Goal: Navigation & Orientation: Understand site structure

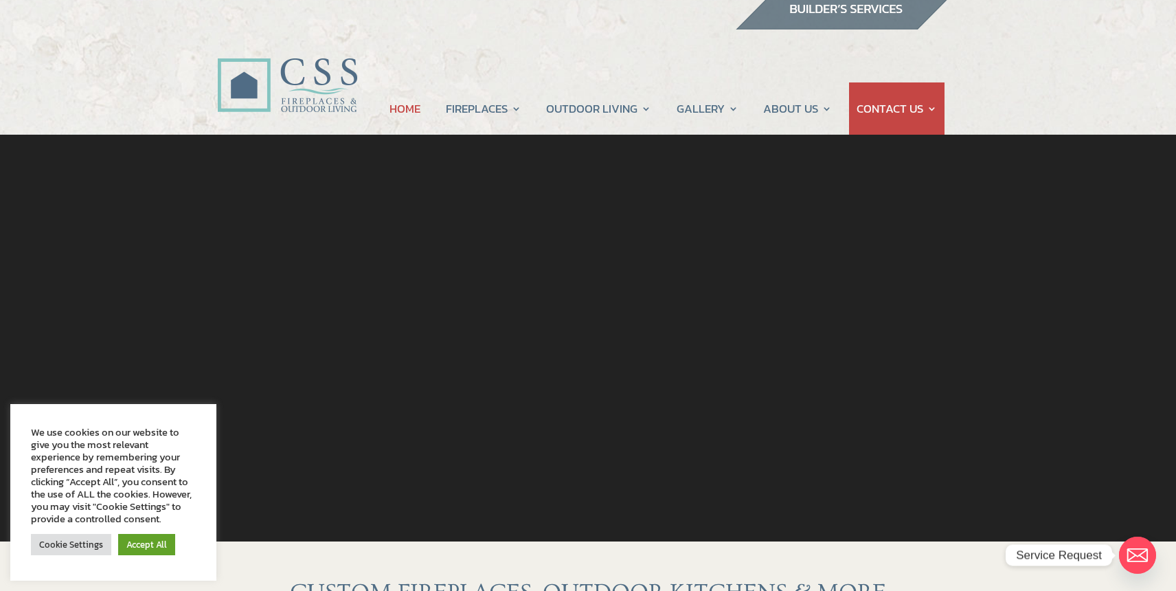
scroll to position [15, 0]
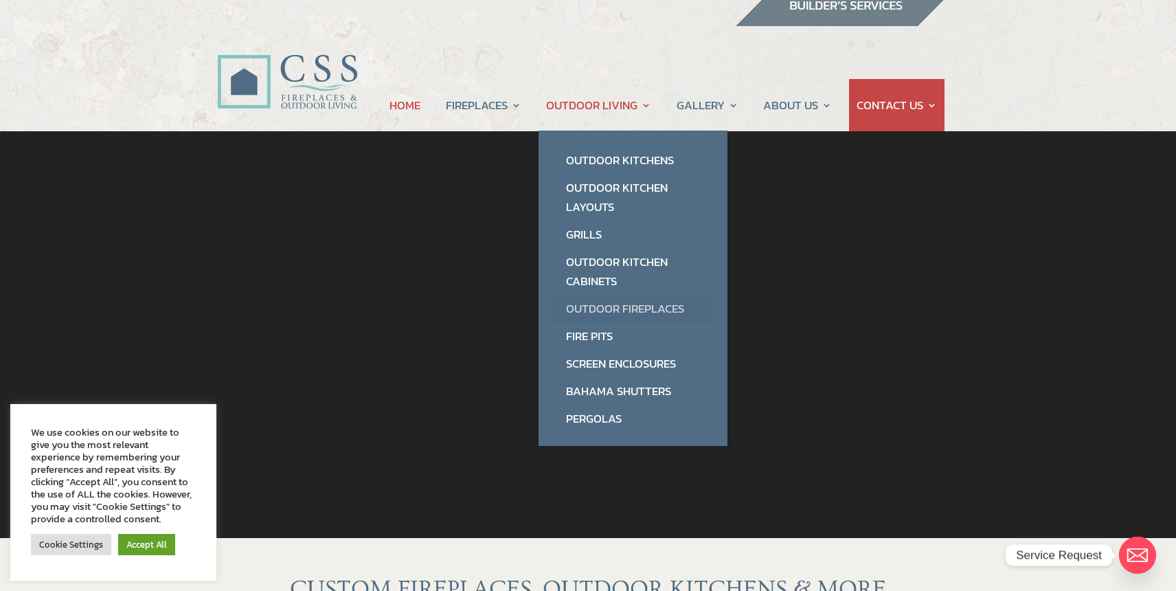
click at [641, 304] on link "Outdoor Fireplaces" at bounding box center [632, 308] width 161 height 27
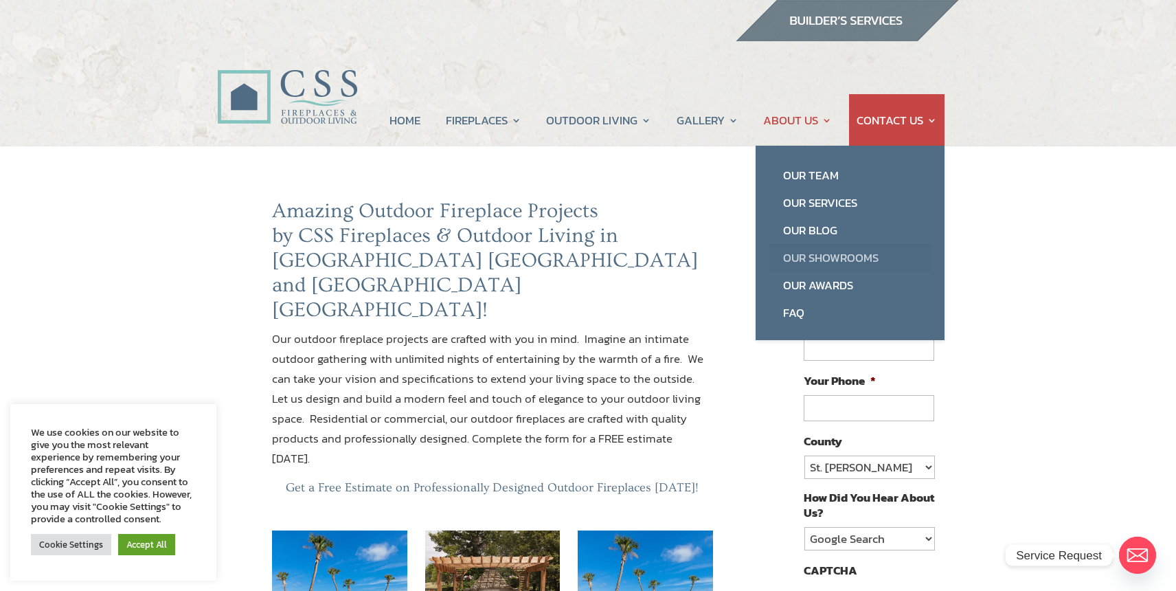
click at [832, 256] on link "Our Showrooms" at bounding box center [849, 257] width 161 height 27
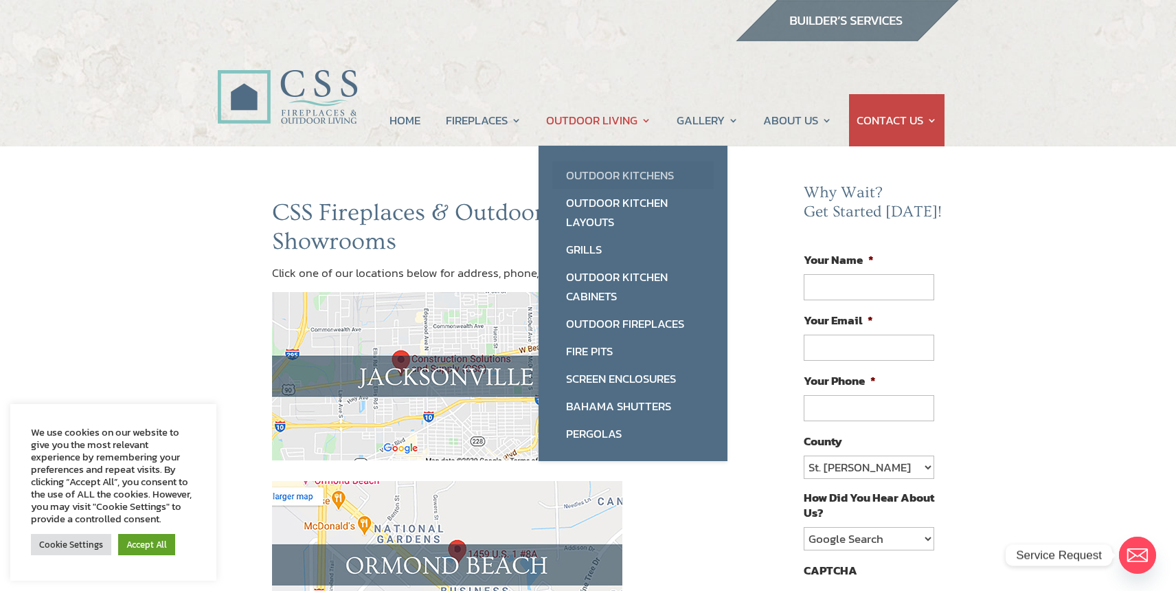
click at [630, 176] on link "Outdoor Kitchens" at bounding box center [632, 174] width 161 height 27
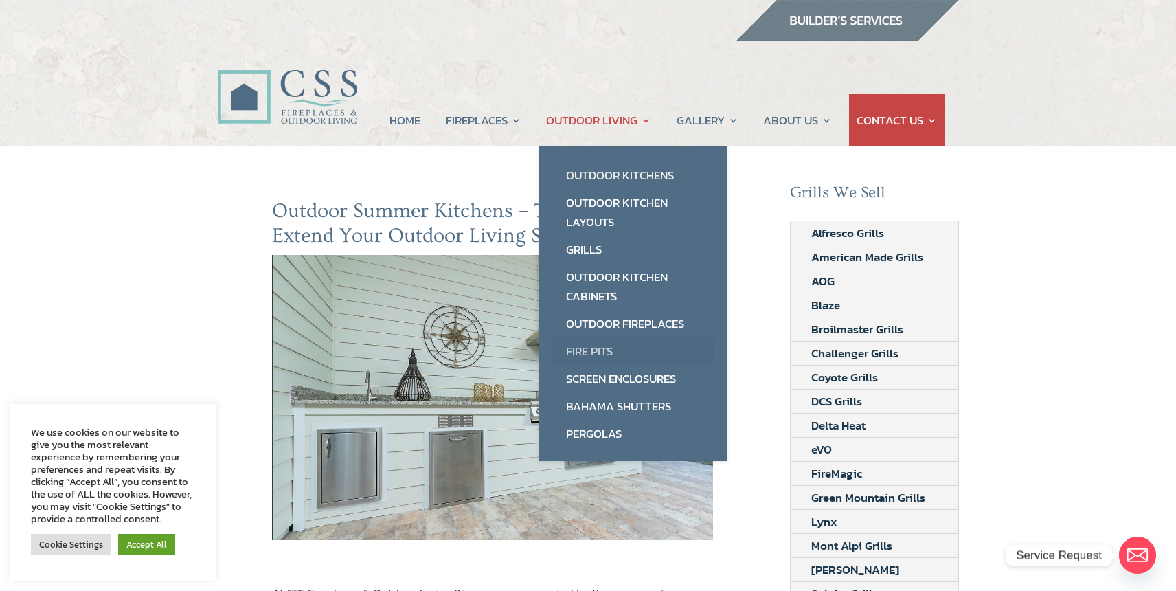
click at [608, 348] on link "Fire Pits" at bounding box center [632, 350] width 161 height 27
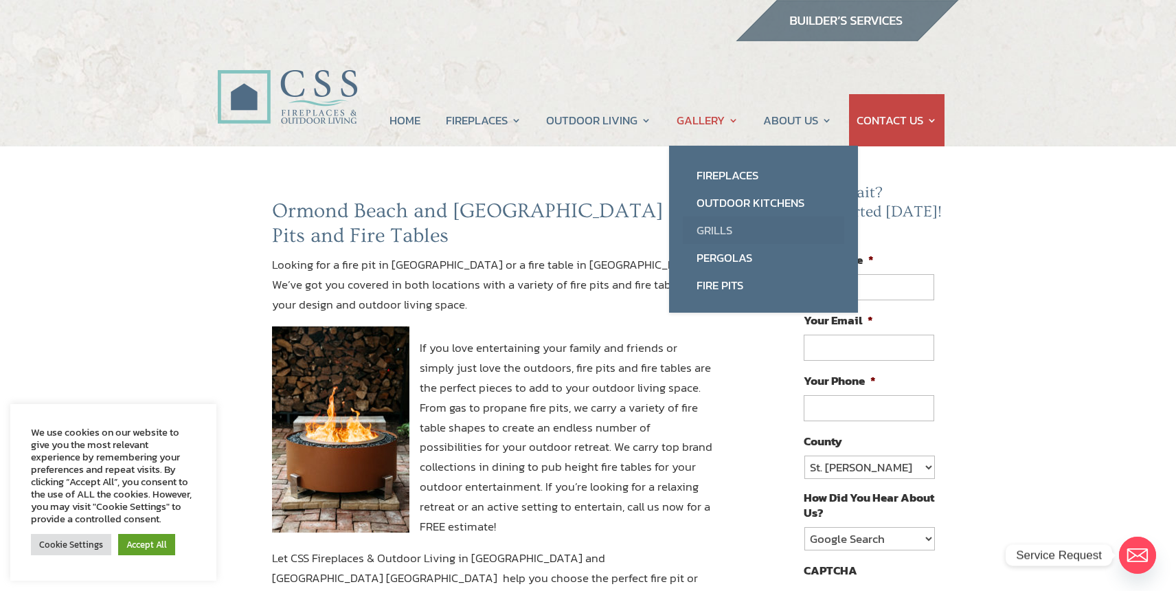
click at [714, 227] on link "Grills" at bounding box center [763, 229] width 161 height 27
